Goal: Task Accomplishment & Management: Use online tool/utility

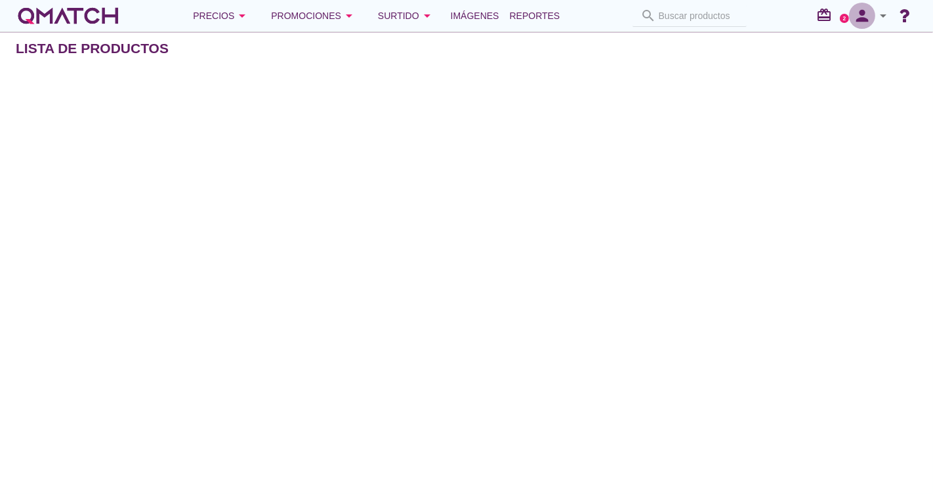
click at [859, 7] on icon "person" at bounding box center [862, 16] width 26 height 18
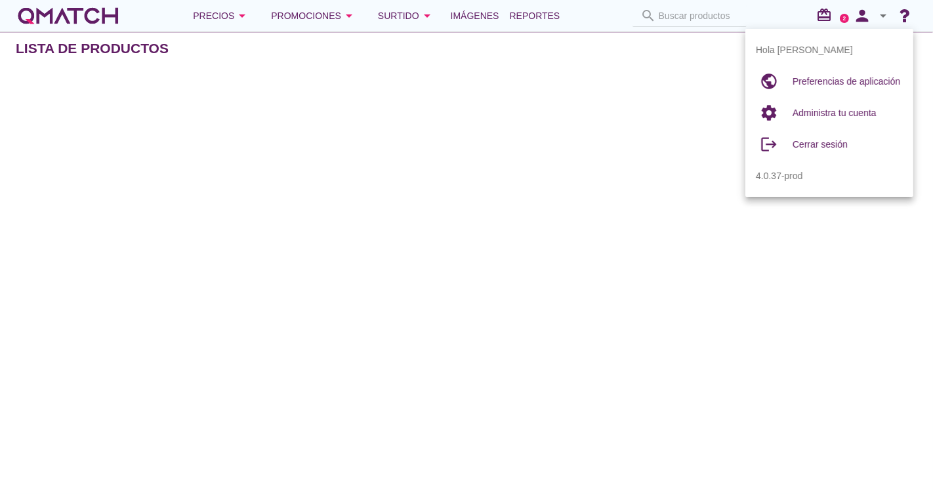
click at [857, 79] on span "Preferencias de aplicación" at bounding box center [846, 81] width 108 height 10
radio input "true"
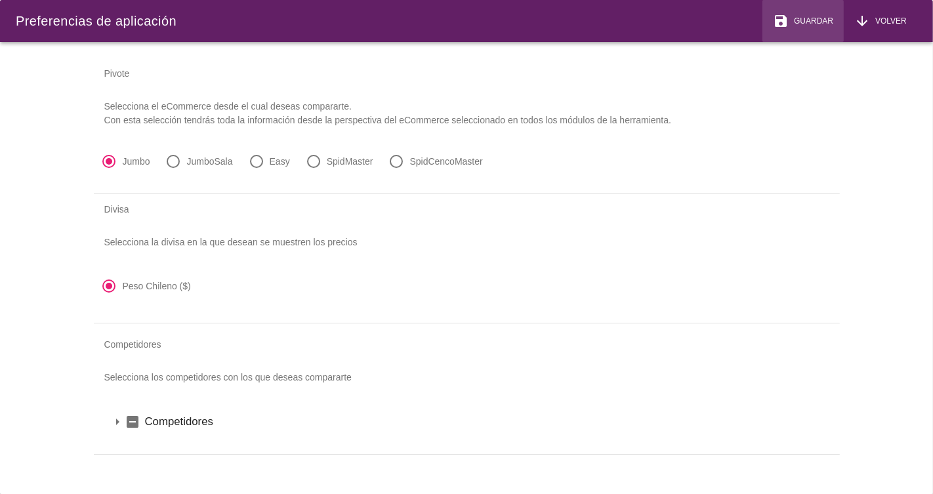
click at [816, 16] on span "Guardar" at bounding box center [810, 21] width 45 height 12
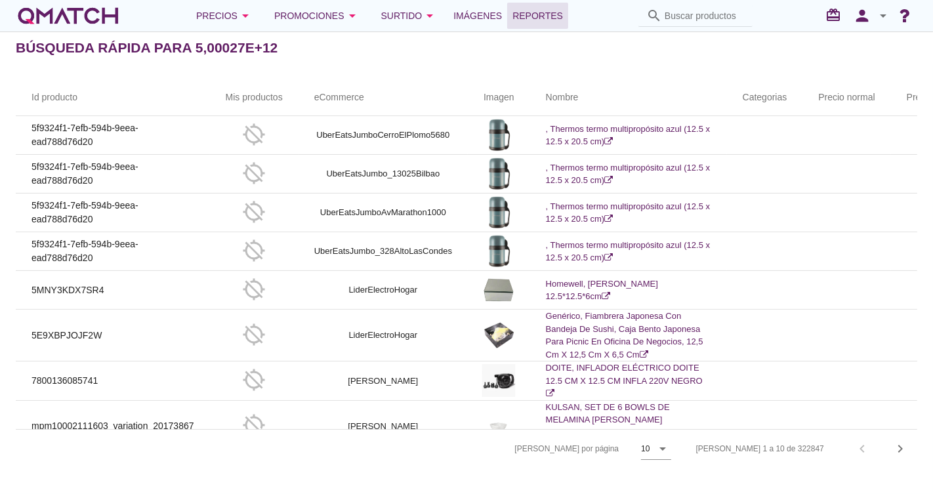
click at [550, 23] on span "Reportes" at bounding box center [537, 16] width 50 height 16
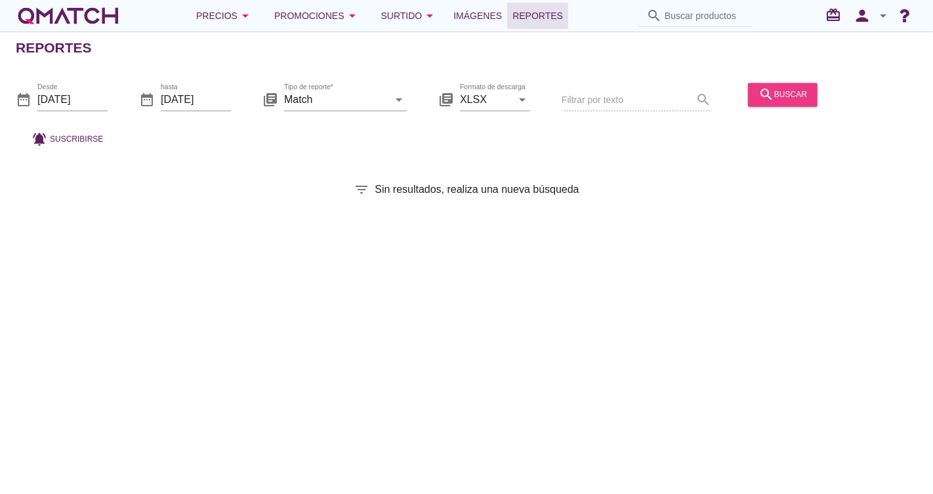
click at [787, 92] on div "search buscar" at bounding box center [782, 95] width 49 height 16
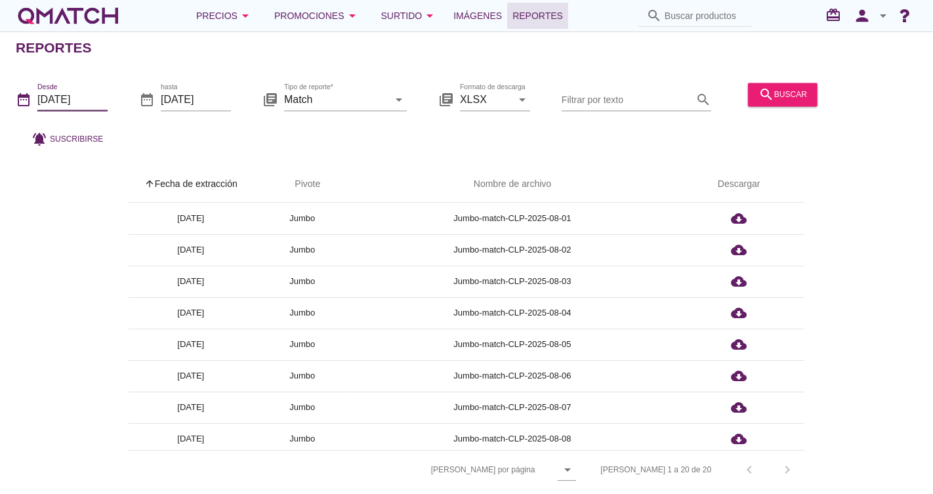
click at [80, 109] on input "2025-08-01" at bounding box center [72, 99] width 70 height 21
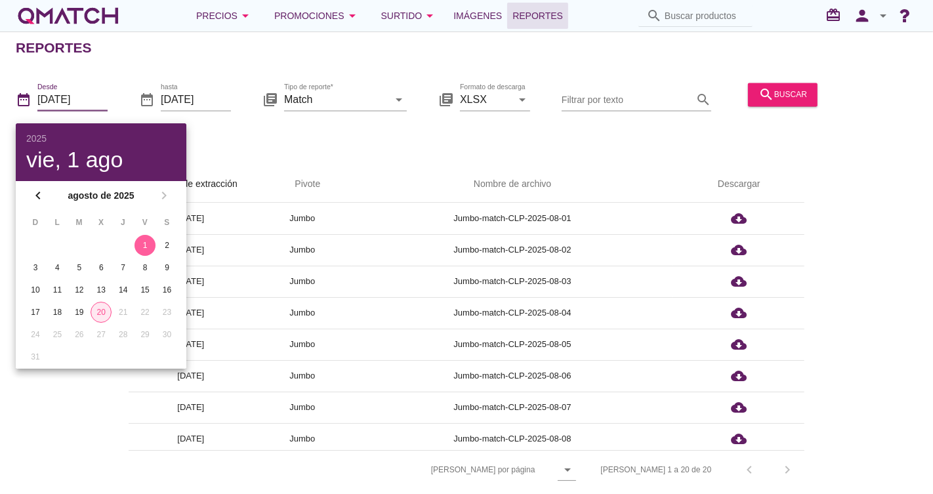
click at [105, 309] on div "20" at bounding box center [101, 312] width 20 height 12
type input "[DATE]"
click at [109, 308] on div "20" at bounding box center [100, 312] width 21 height 12
click at [371, 111] on div "Tipo de reporte* Match arrow_drop_down" at bounding box center [345, 106] width 123 height 34
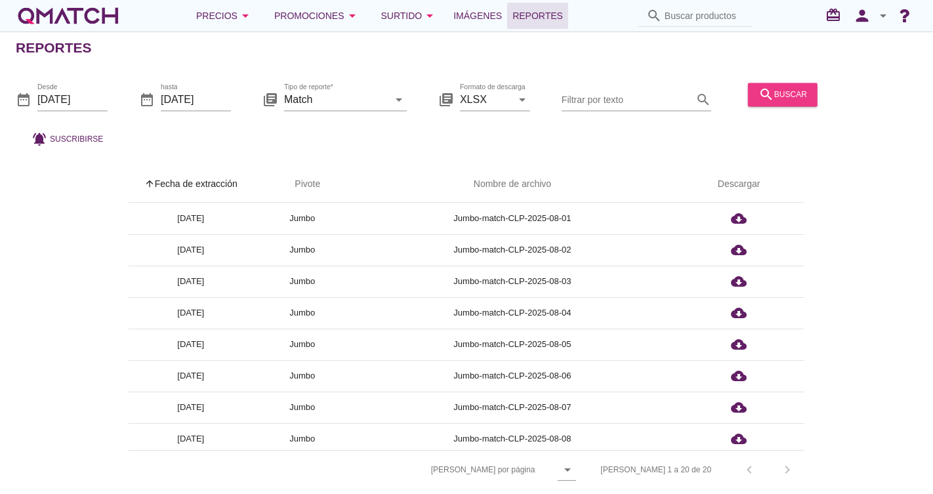
click at [794, 92] on div "search buscar" at bounding box center [782, 95] width 49 height 16
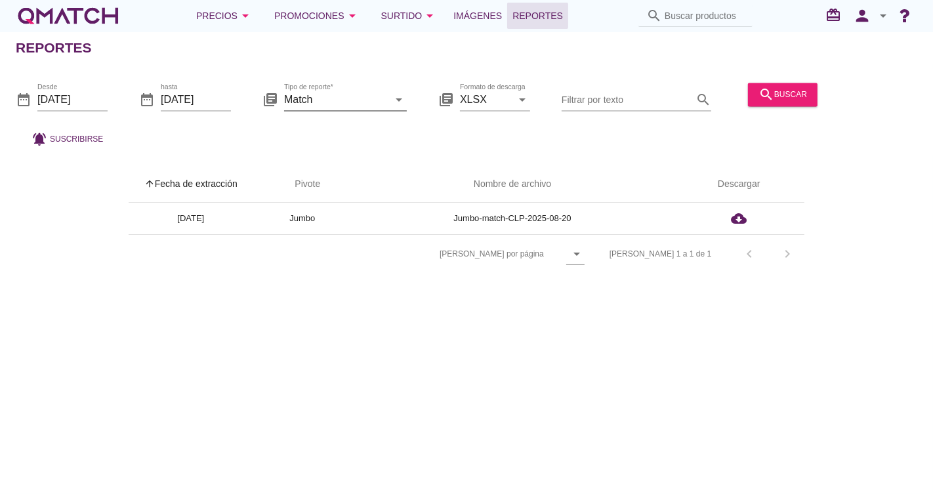
click at [377, 106] on input "Match" at bounding box center [336, 99] width 104 height 21
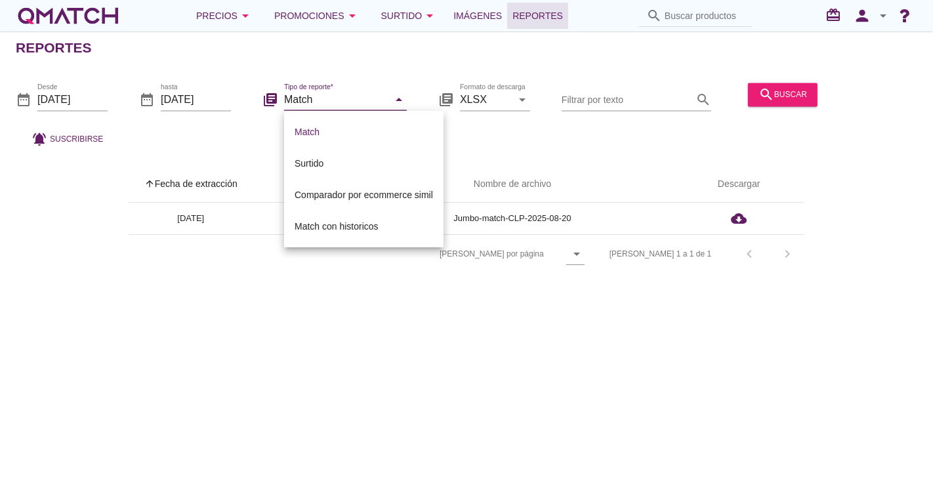
click at [481, 136] on div "date_range Desde 2025-08-20 date_range hasta 2025-08-20 library_books Tipo de r…" at bounding box center [466, 111] width 933 height 87
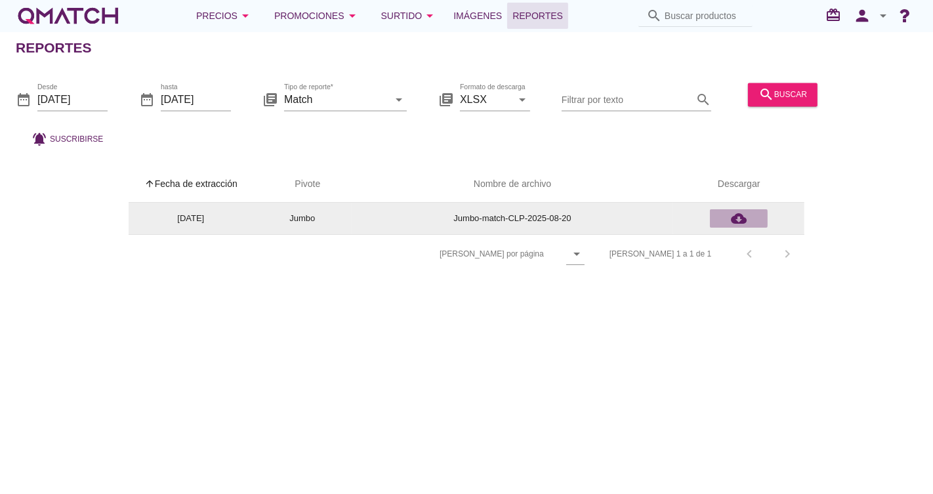
click at [734, 214] on icon "cloud_download" at bounding box center [739, 219] width 16 height 16
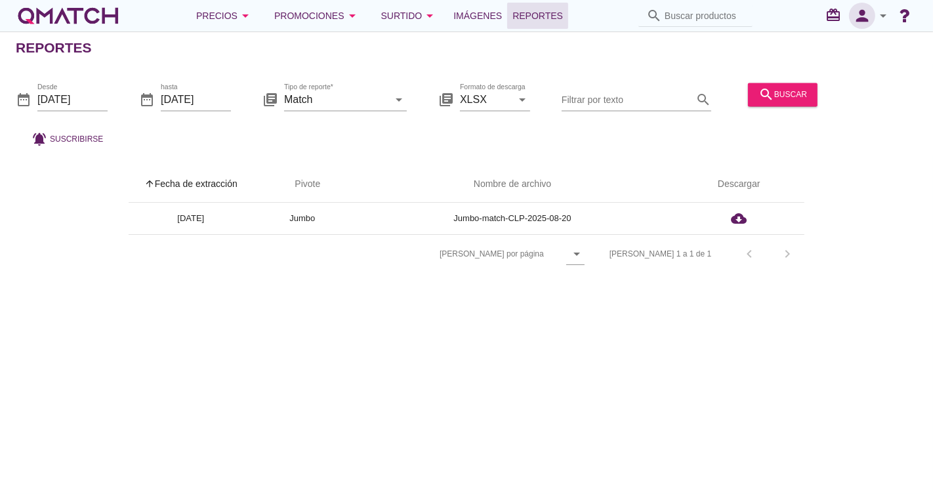
click at [866, 15] on icon "person" at bounding box center [862, 16] width 26 height 18
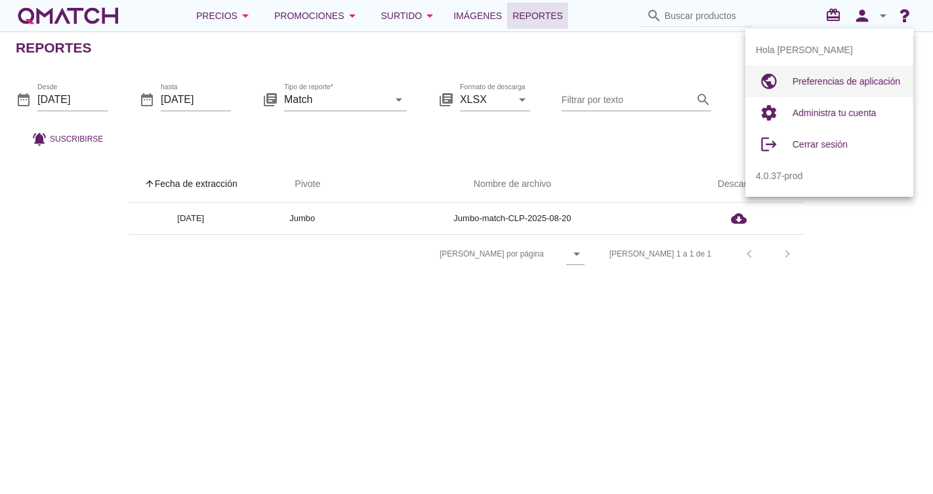
click at [839, 74] on div "Preferencias de aplicación" at bounding box center [847, 81] width 110 height 16
radio input "true"
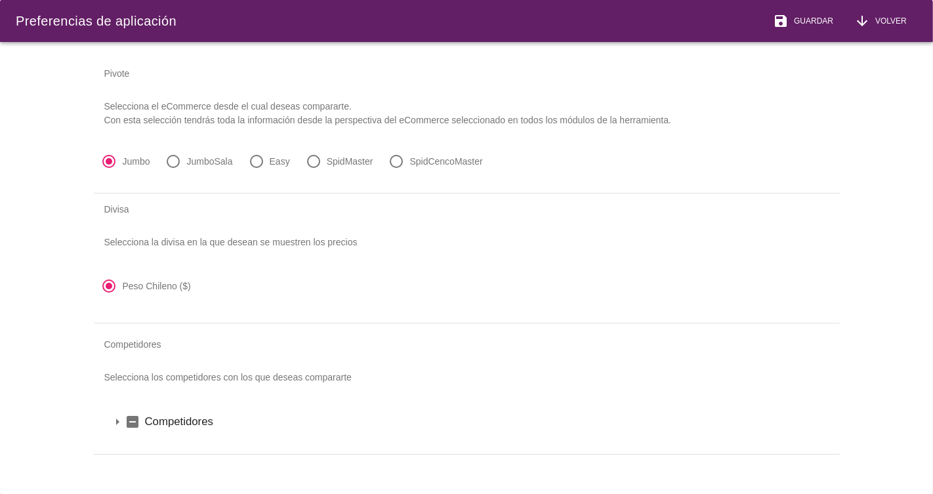
click at [216, 166] on label "JumboSala" at bounding box center [210, 161] width 46 height 13
radio input "false"
radio input "true"
click at [810, 27] on div "save Guardar" at bounding box center [803, 21] width 60 height 16
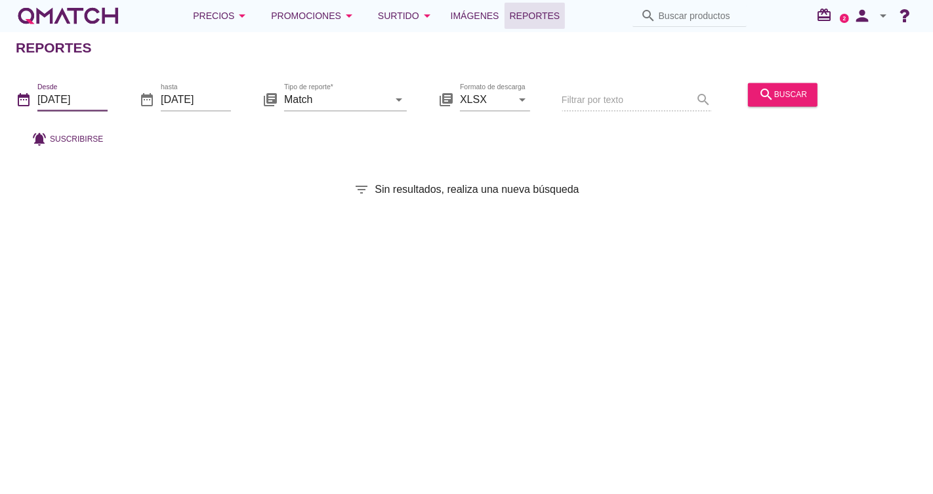
click at [86, 102] on input "[DATE]" at bounding box center [72, 99] width 70 height 21
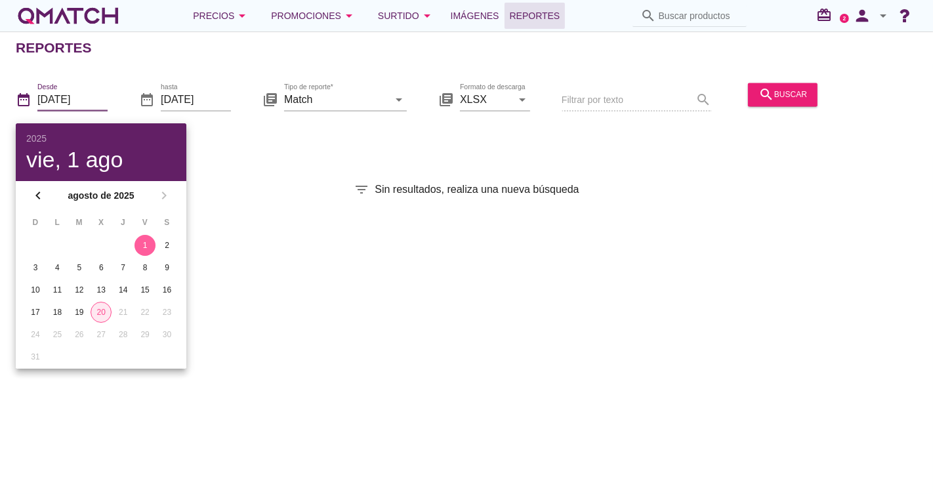
click at [105, 308] on div "20" at bounding box center [101, 312] width 20 height 12
type input "[DATE]"
click at [101, 312] on div "20" at bounding box center [100, 312] width 21 height 12
click at [108, 310] on div "20" at bounding box center [100, 312] width 21 height 12
click at [300, 188] on div "filter_list Sin resultados, realiza una nueva búsqueda" at bounding box center [466, 190] width 933 height 16
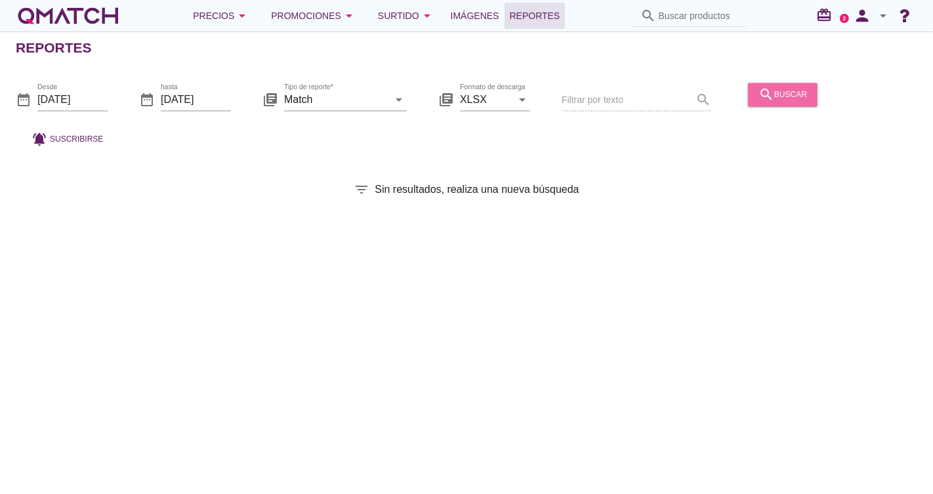
click at [748, 87] on button "search buscar" at bounding box center [783, 95] width 70 height 24
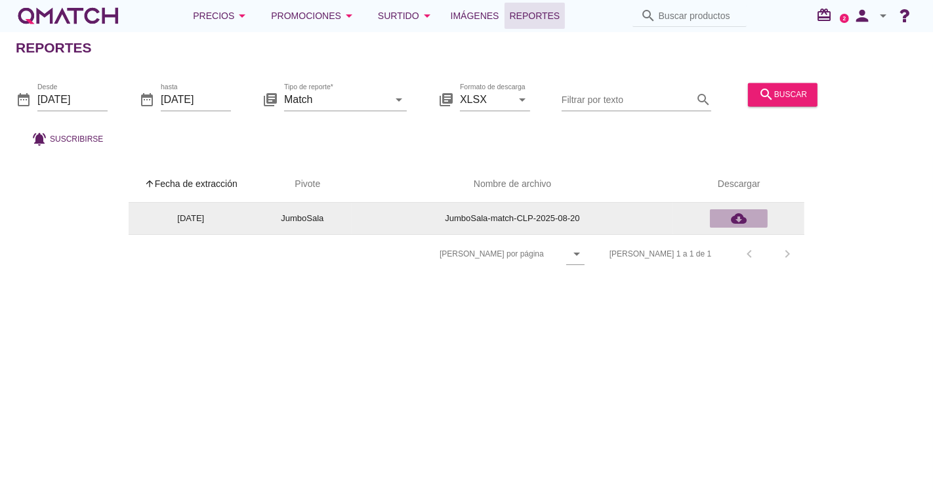
click at [735, 218] on icon "cloud_download" at bounding box center [739, 219] width 16 height 16
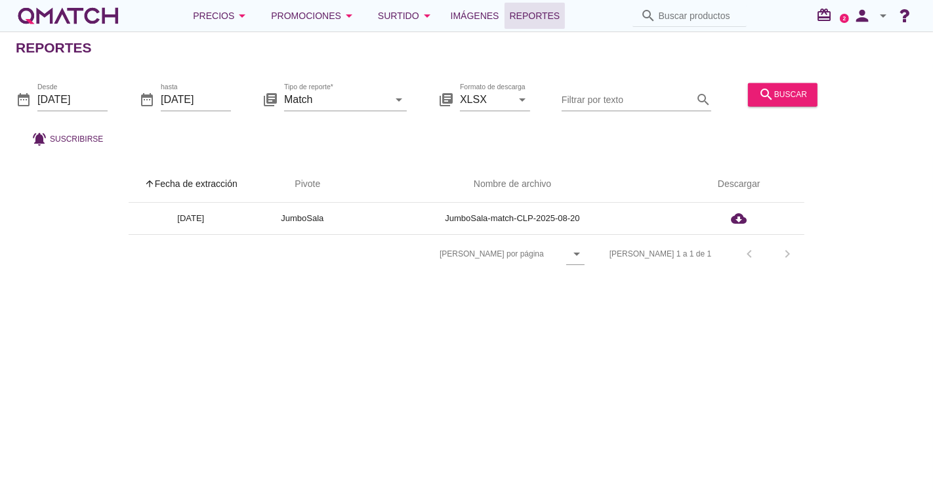
click at [881, 90] on div at bounding box center [861, 101] width 79 height 45
click at [866, 23] on icon "person" at bounding box center [862, 16] width 26 height 18
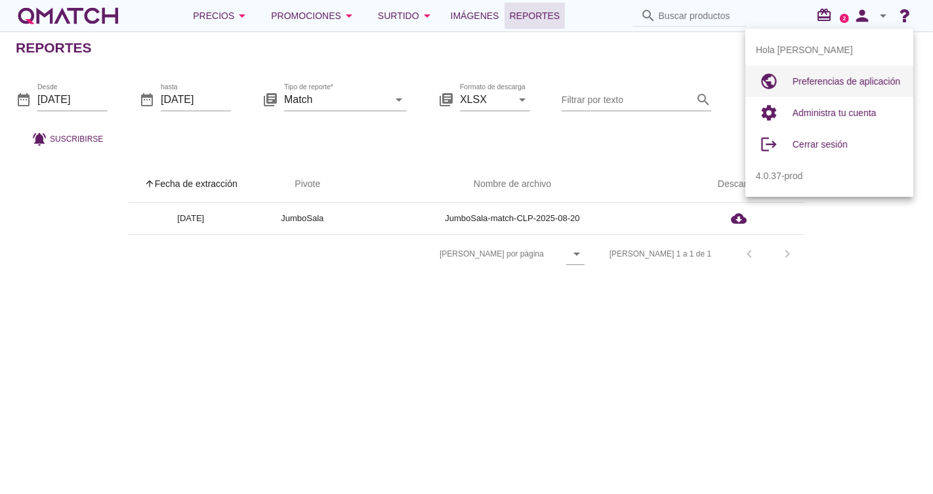
click at [867, 79] on span "Preferencias de aplicación" at bounding box center [846, 81] width 108 height 10
radio input "true"
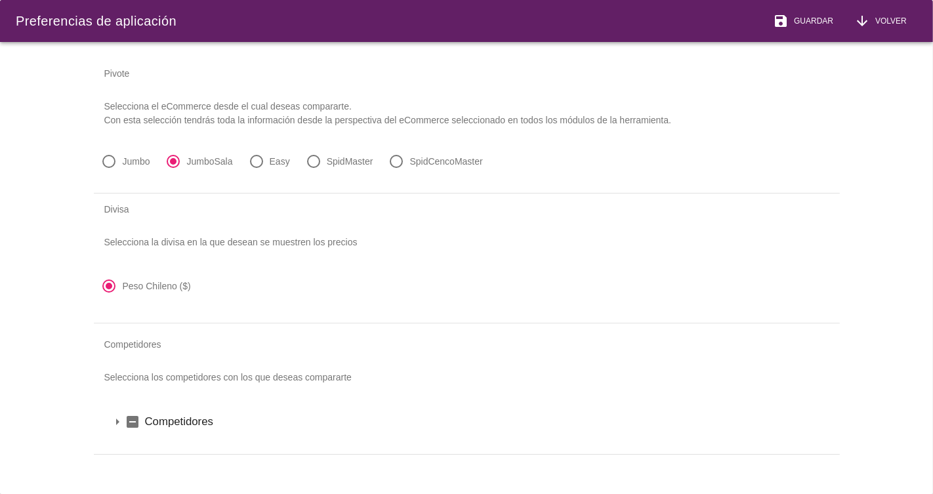
click at [413, 158] on label "SpidCencoMaster" at bounding box center [446, 161] width 73 height 13
radio input "false"
radio input "true"
click at [795, 14] on div "save Guardar" at bounding box center [803, 21] width 60 height 16
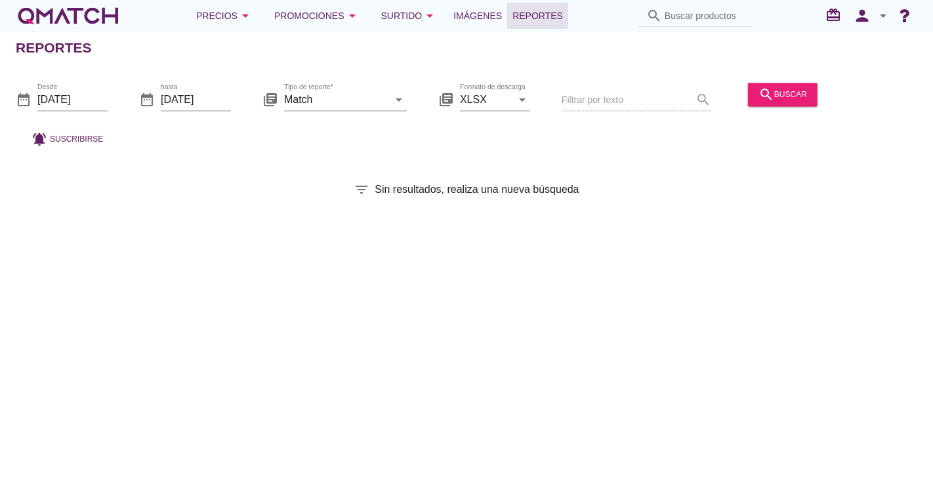
click at [76, 113] on div "Desde 2025-08-01" at bounding box center [72, 106] width 70 height 34
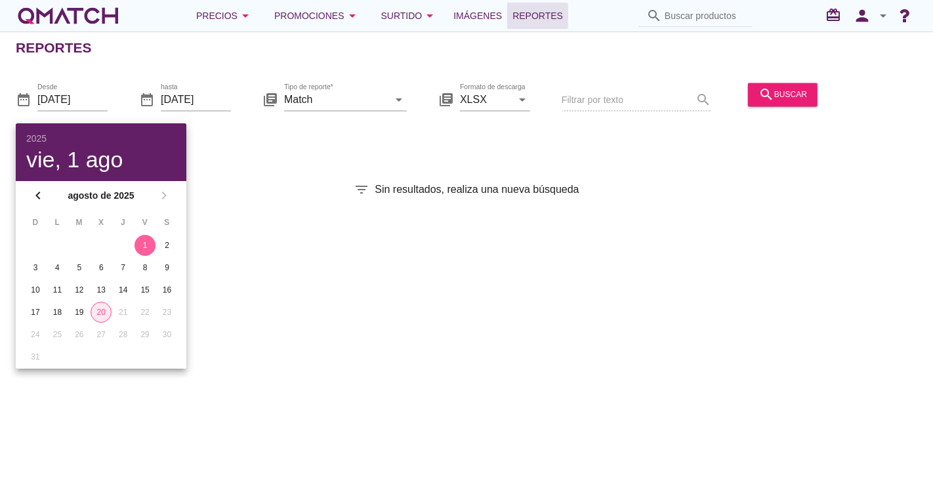
click at [100, 310] on div "20" at bounding box center [101, 312] width 20 height 12
type input "2025-08-20"
click at [99, 309] on div "20" at bounding box center [100, 312] width 21 height 12
click at [235, 207] on div "Reportes date_range Desde 2025-08-20 date_range hasta 2025-08-20 library_books …" at bounding box center [466, 262] width 933 height 462
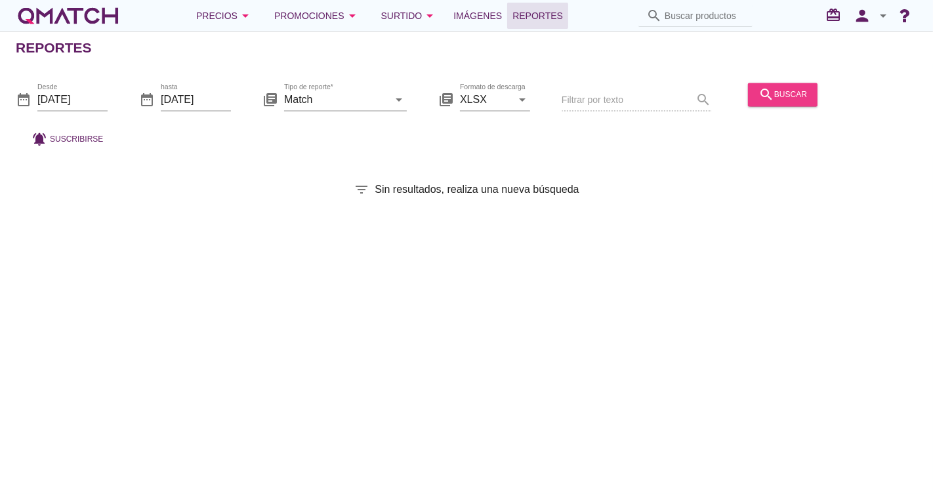
click at [801, 90] on div "search buscar" at bounding box center [782, 95] width 49 height 16
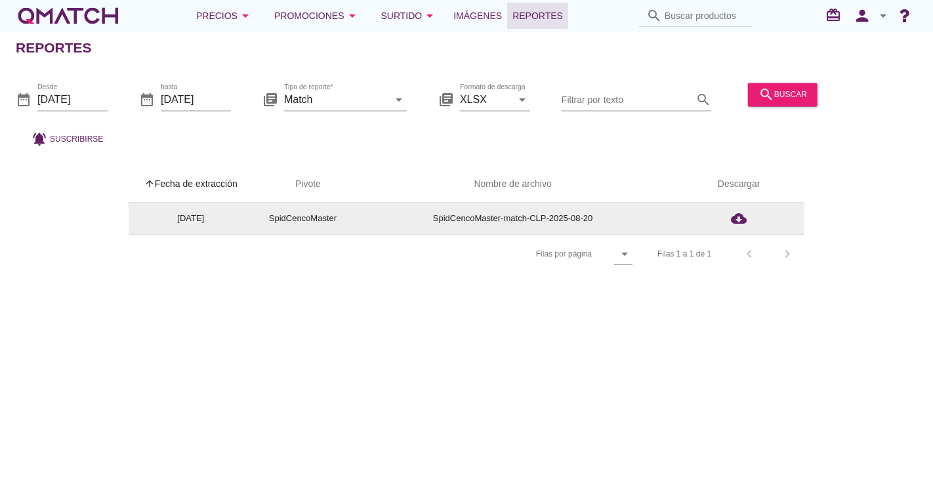
click at [740, 228] on td "cloud_download" at bounding box center [738, 218] width 131 height 31
click at [744, 221] on icon "cloud_download" at bounding box center [739, 219] width 16 height 16
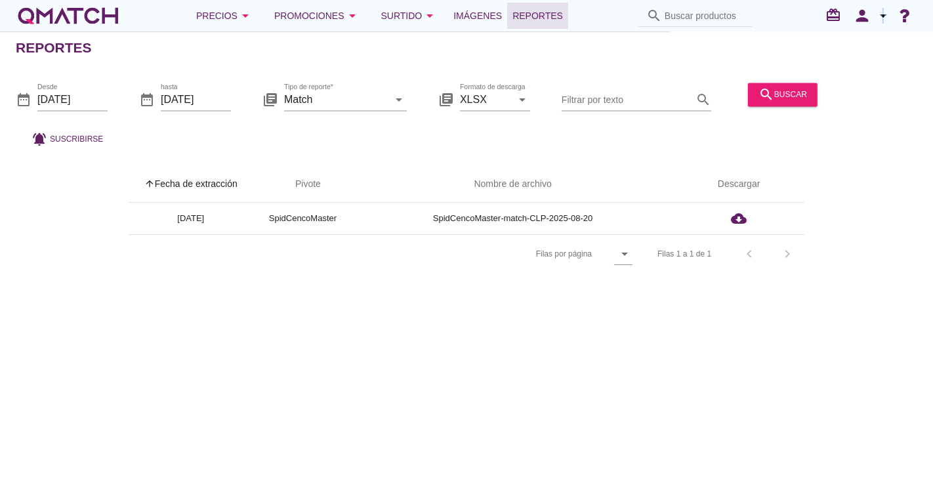
click at [883, 7] on div "person arrow_drop_down" at bounding box center [870, 16] width 42 height 26
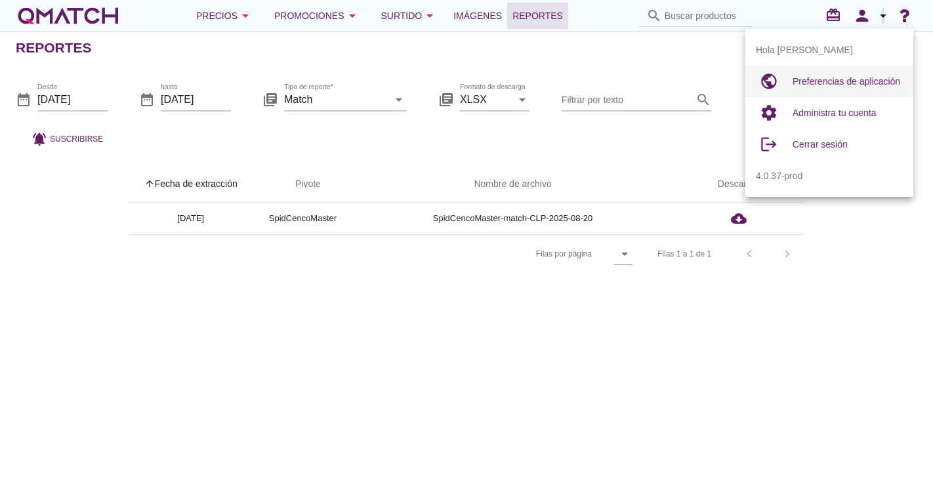
click at [860, 74] on div "Preferencias de aplicación" at bounding box center [847, 81] width 110 height 16
radio input "true"
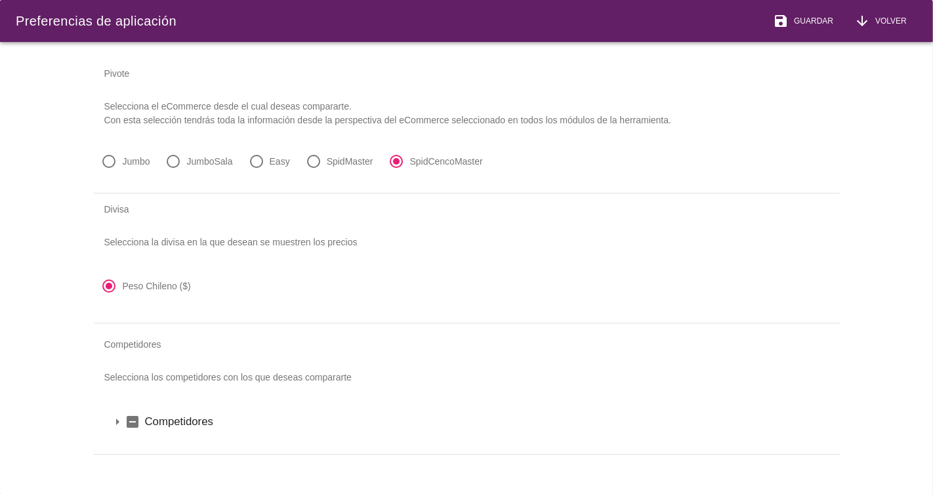
click at [113, 160] on div at bounding box center [109, 161] width 22 height 22
radio input "true"
click at [818, 22] on span "Guardar" at bounding box center [810, 21] width 45 height 12
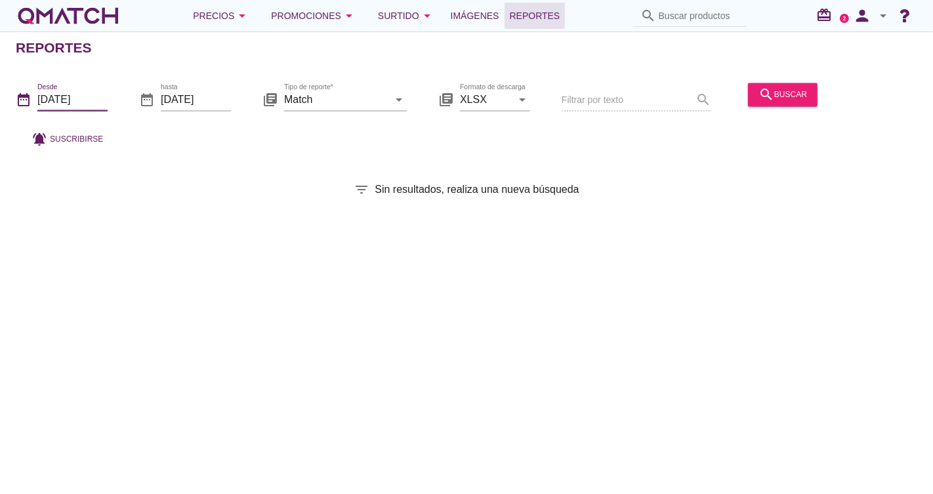
click at [94, 97] on input "[DATE]" at bounding box center [72, 99] width 70 height 21
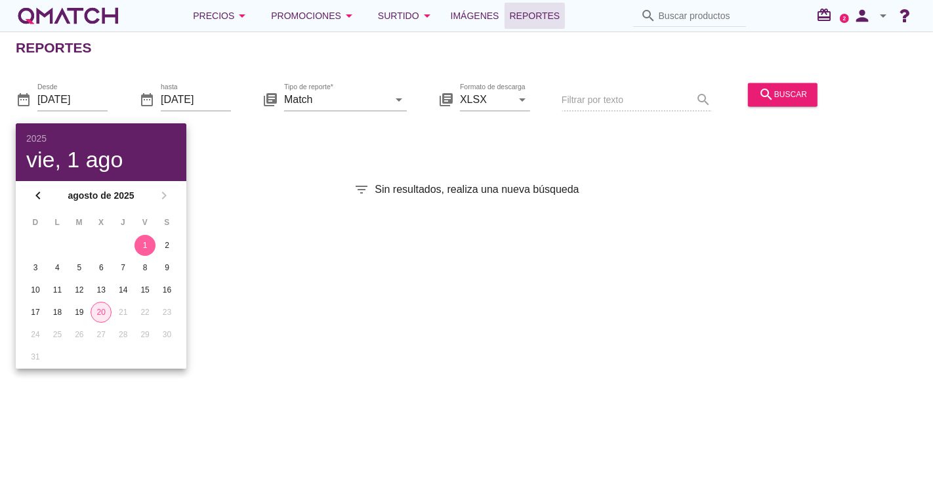
click at [107, 302] on button "20" at bounding box center [100, 312] width 21 height 21
type input "[DATE]"
click at [102, 310] on div "20" at bounding box center [100, 312] width 21 height 12
drag, startPoint x: 250, startPoint y: 243, endPoint x: 248, endPoint y: 236, distance: 6.8
click at [249, 241] on div "Reportes date_range Desde [DATE] date_range hasta [DATE] library_books Tipo de …" at bounding box center [466, 262] width 933 height 462
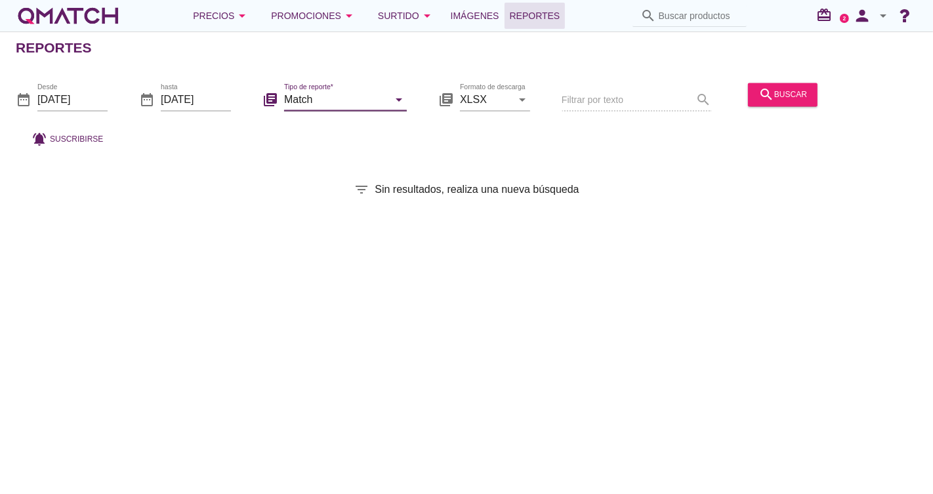
click at [313, 104] on input "Match" at bounding box center [336, 99] width 104 height 21
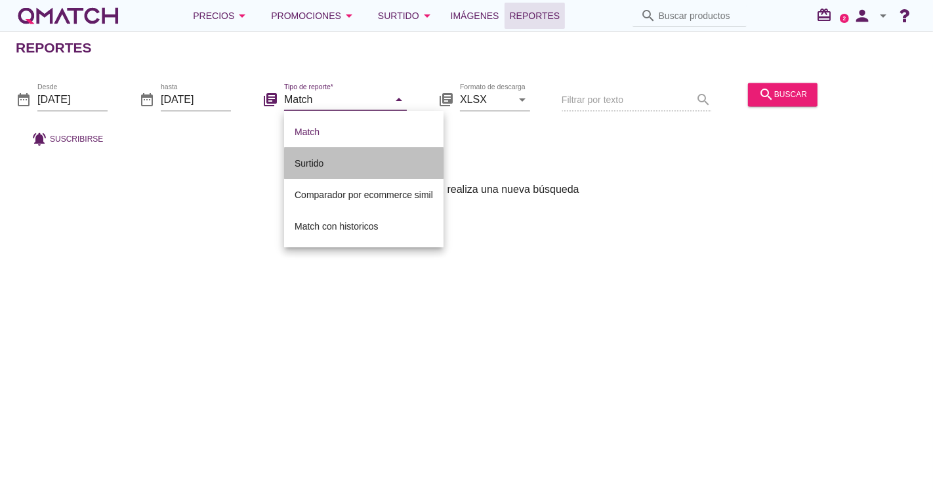
click at [331, 157] on div "Surtido" at bounding box center [363, 163] width 138 height 16
type input "Surtido"
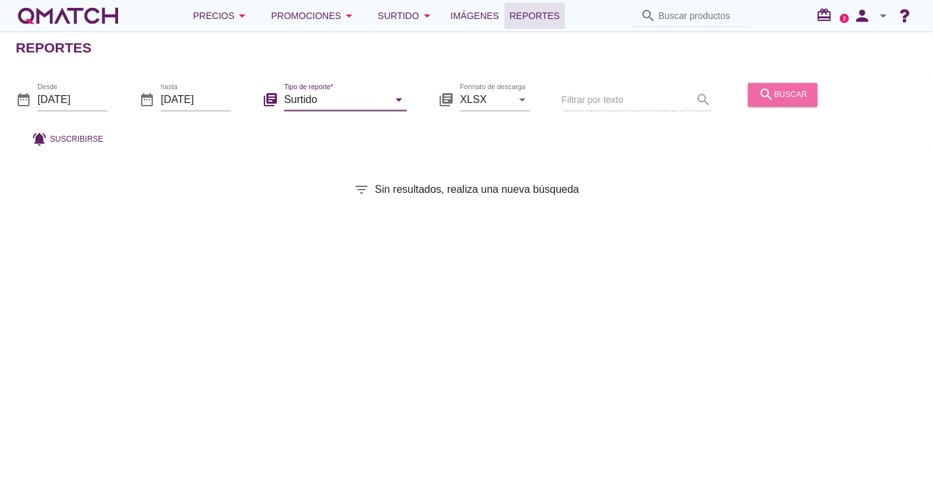
click at [773, 83] on button "search buscar" at bounding box center [783, 95] width 70 height 24
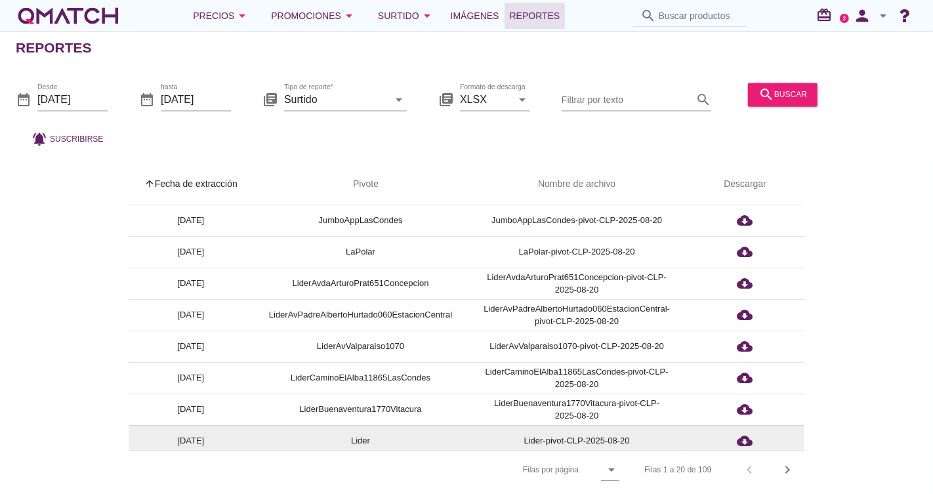
scroll to position [382, 0]
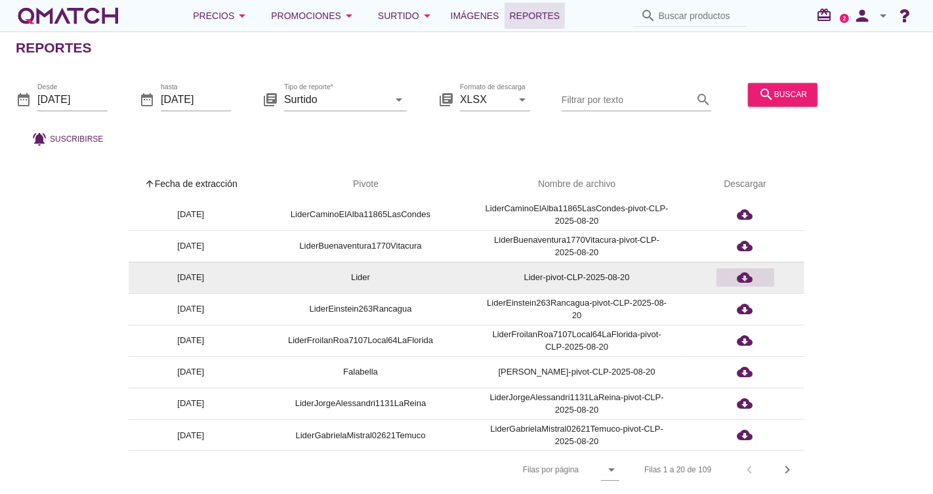
click at [745, 270] on icon "cloud_download" at bounding box center [745, 278] width 16 height 16
